Goal: Task Accomplishment & Management: Manage account settings

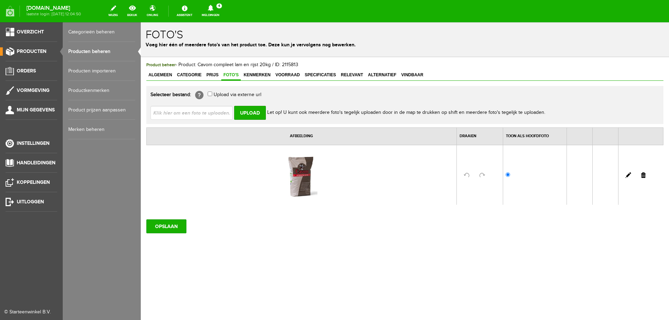
click at [72, 49] on link "Producten beheren" at bounding box center [101, 52] width 67 height 20
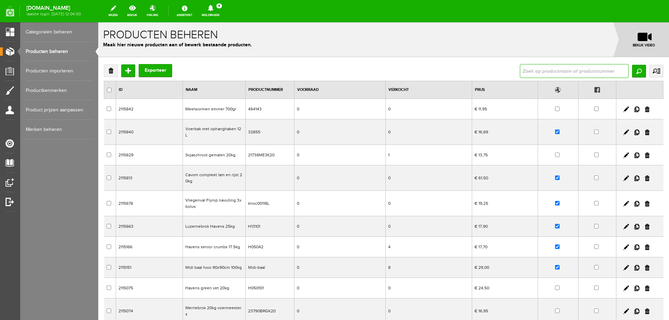
click at [537, 71] on input "text" at bounding box center [574, 71] width 109 height 14
type input "allspan"
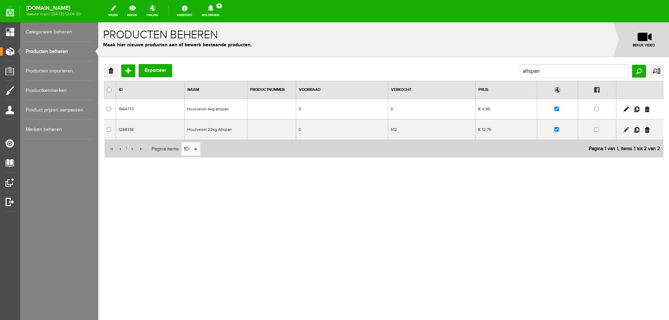
click at [626, 131] on link at bounding box center [627, 130] width 6 height 6
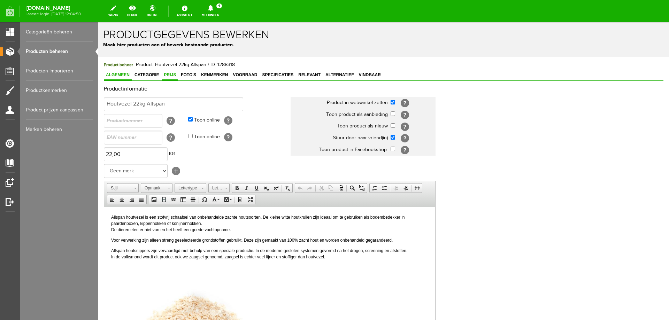
click at [174, 78] on link "Prijs" at bounding box center [170, 75] width 16 height 10
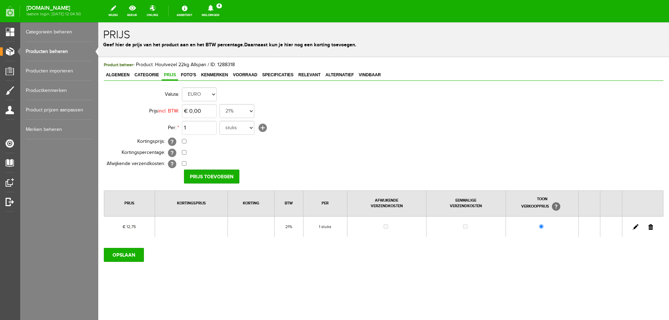
click at [635, 229] on link at bounding box center [636, 228] width 6 height 6
click at [200, 111] on input "12,75" at bounding box center [199, 111] width 35 height 14
type input "€ 12,50"
click at [209, 179] on input "[PERSON_NAME]" at bounding box center [209, 177] width 51 height 14
click at [121, 255] on input "OPSLAAN" at bounding box center [124, 255] width 40 height 14
